Goal: Obtain resource: Download file/media

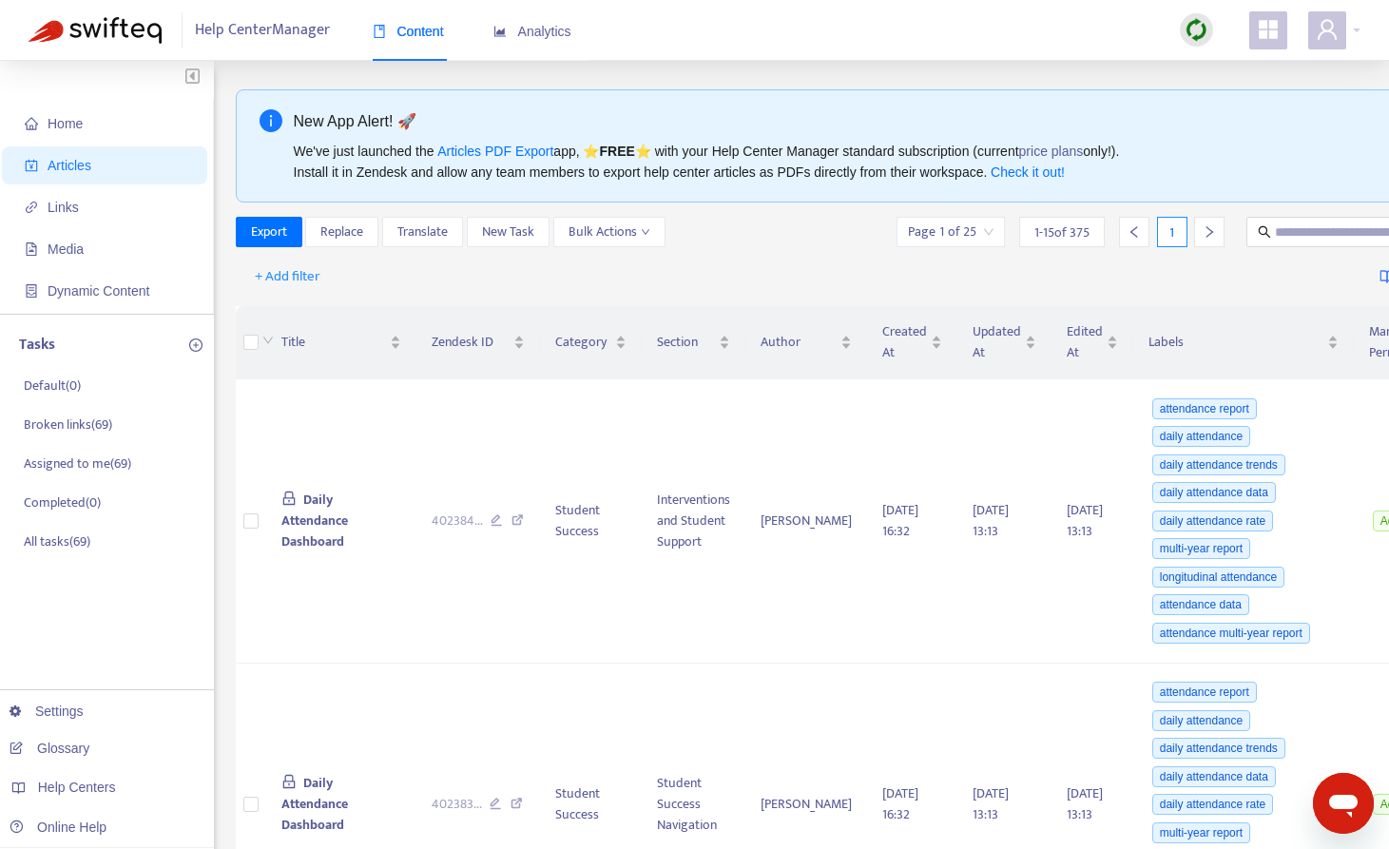
click at [1187, 26] on img at bounding box center [1197, 30] width 24 height 24
click at [1221, 65] on link "Quick Sync" at bounding box center [1235, 69] width 81 height 22
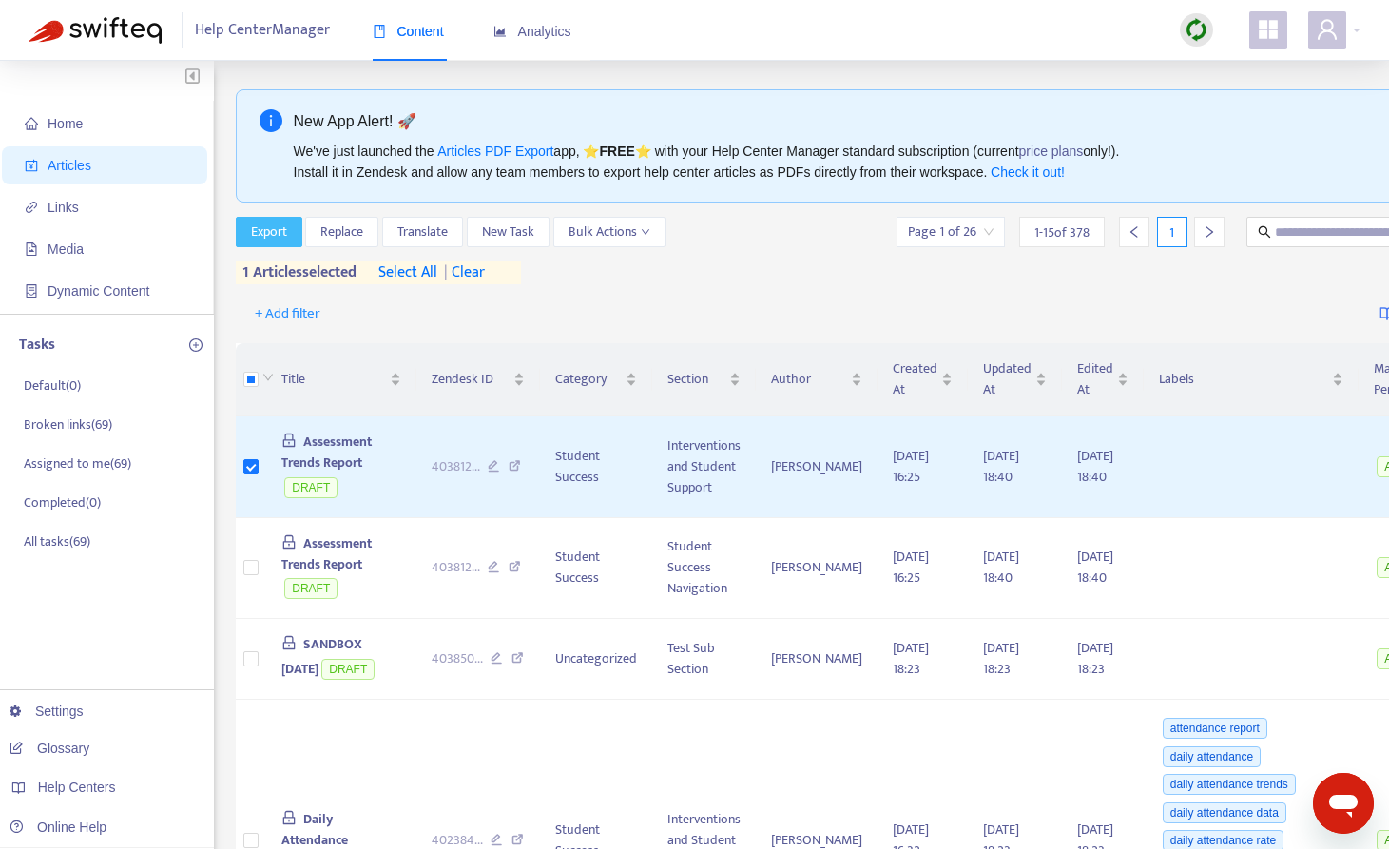
click at [282, 229] on span "Export" at bounding box center [269, 232] width 36 height 21
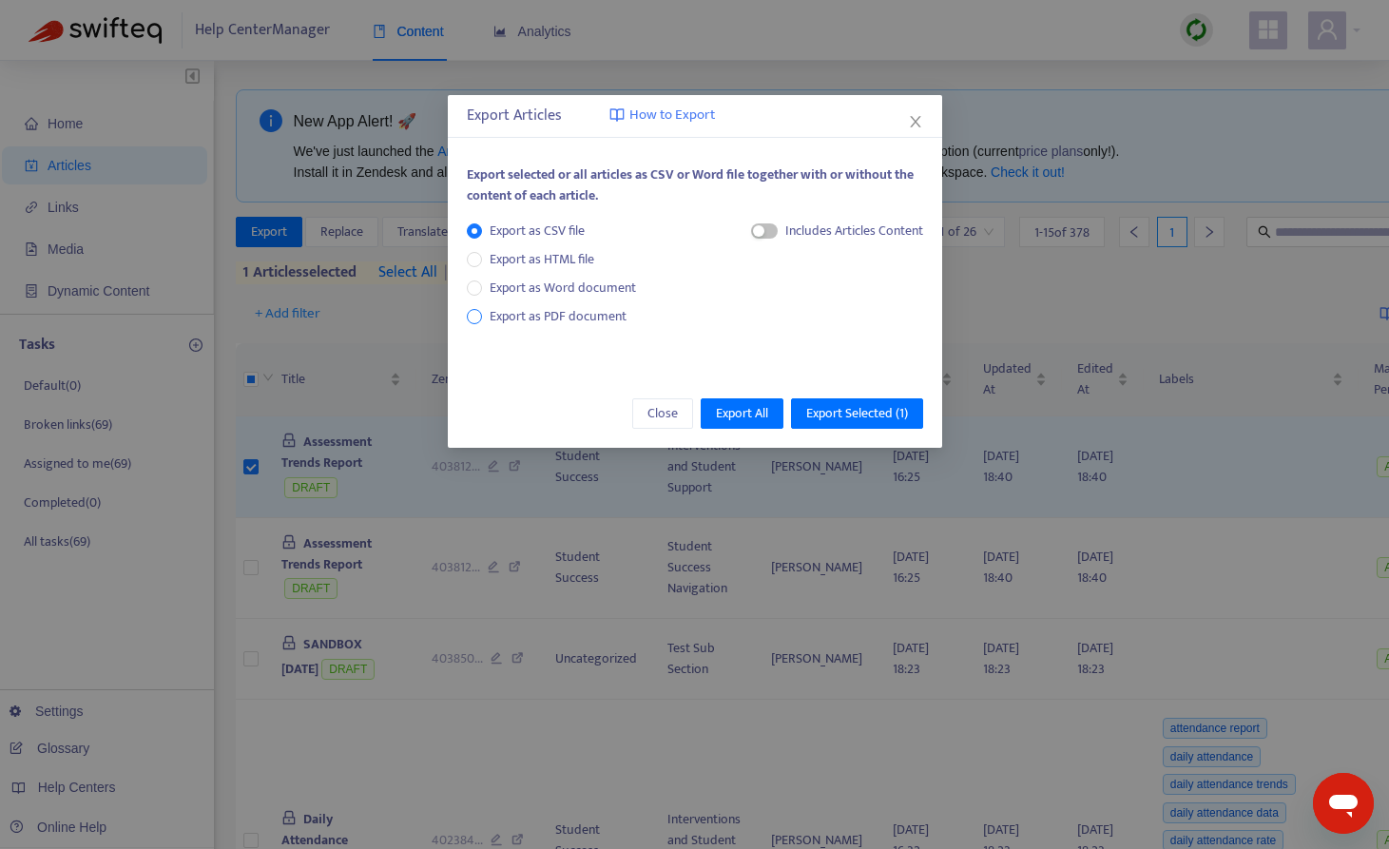
click at [577, 314] on span "Export as PDF document" at bounding box center [558, 316] width 137 height 22
click at [846, 419] on span "Export Selected ( 1 )" at bounding box center [857, 413] width 102 height 21
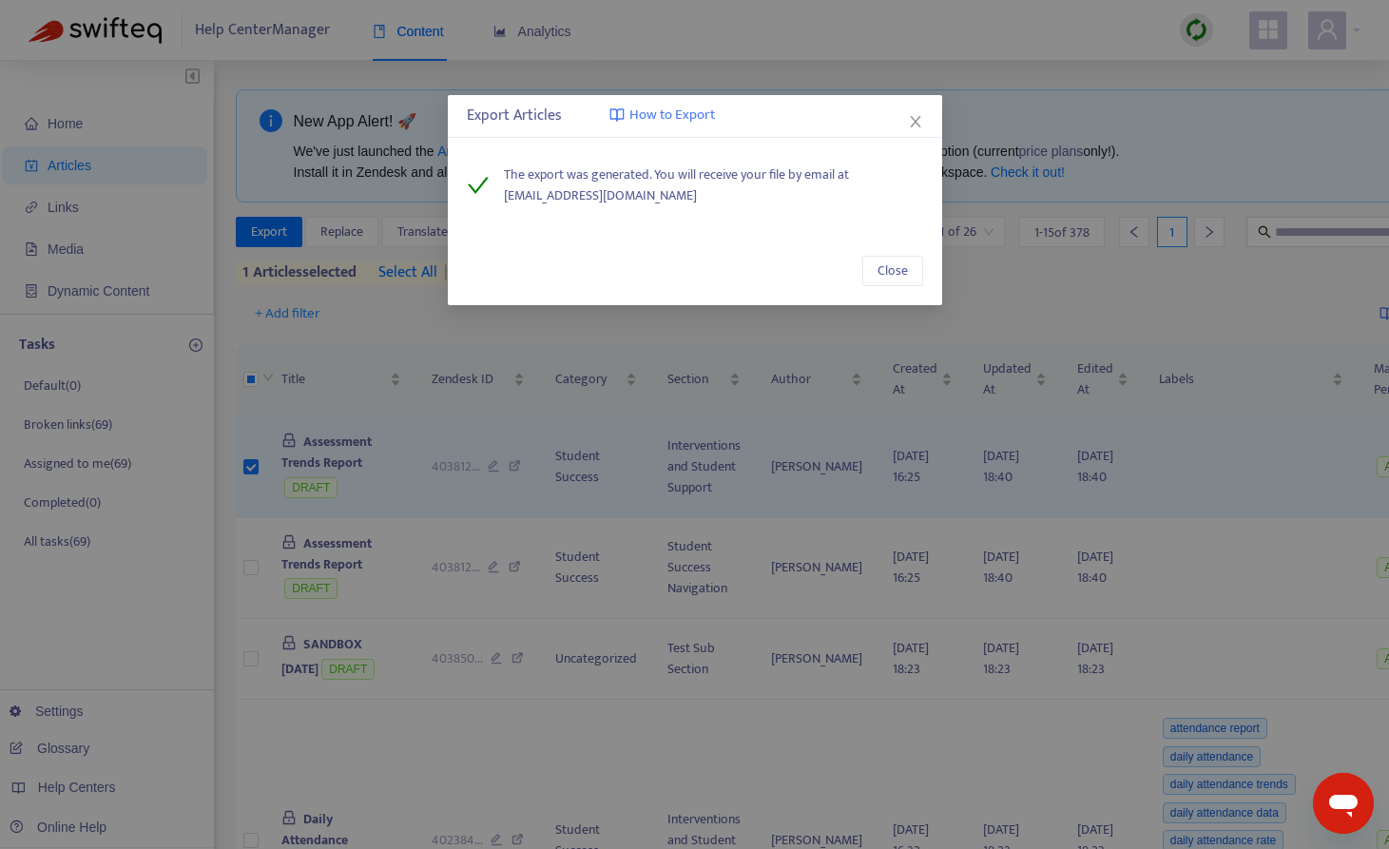
click at [896, 253] on div "Close" at bounding box center [695, 271] width 494 height 68
click at [896, 273] on span "Close" at bounding box center [893, 271] width 30 height 21
